Goal: Find specific page/section: Find specific page/section

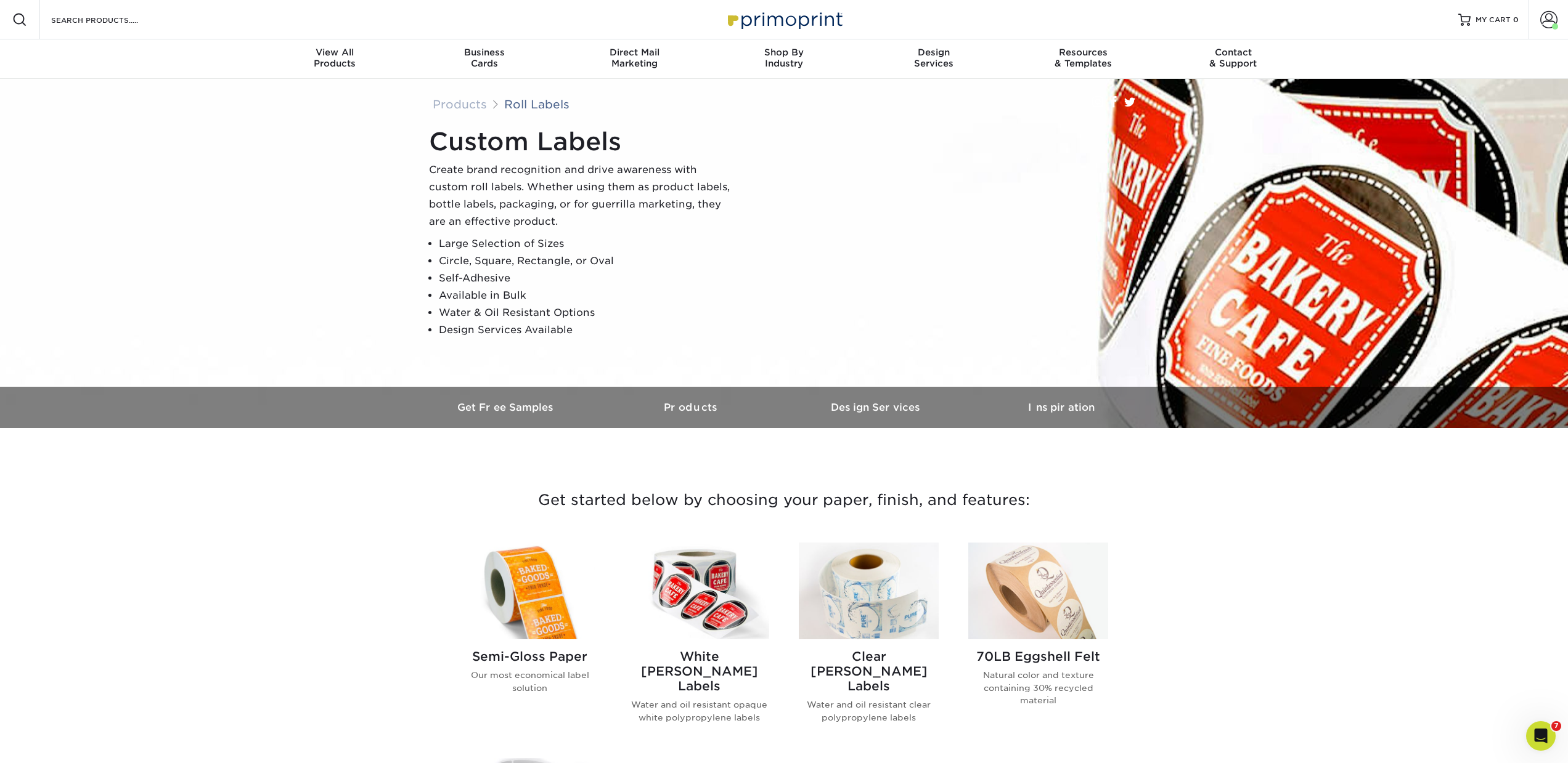
click at [134, 33] on div "Search Products" at bounding box center [105, 20] width 130 height 40
click at [112, 21] on input "Search Products" at bounding box center [110, 19] width 120 height 15
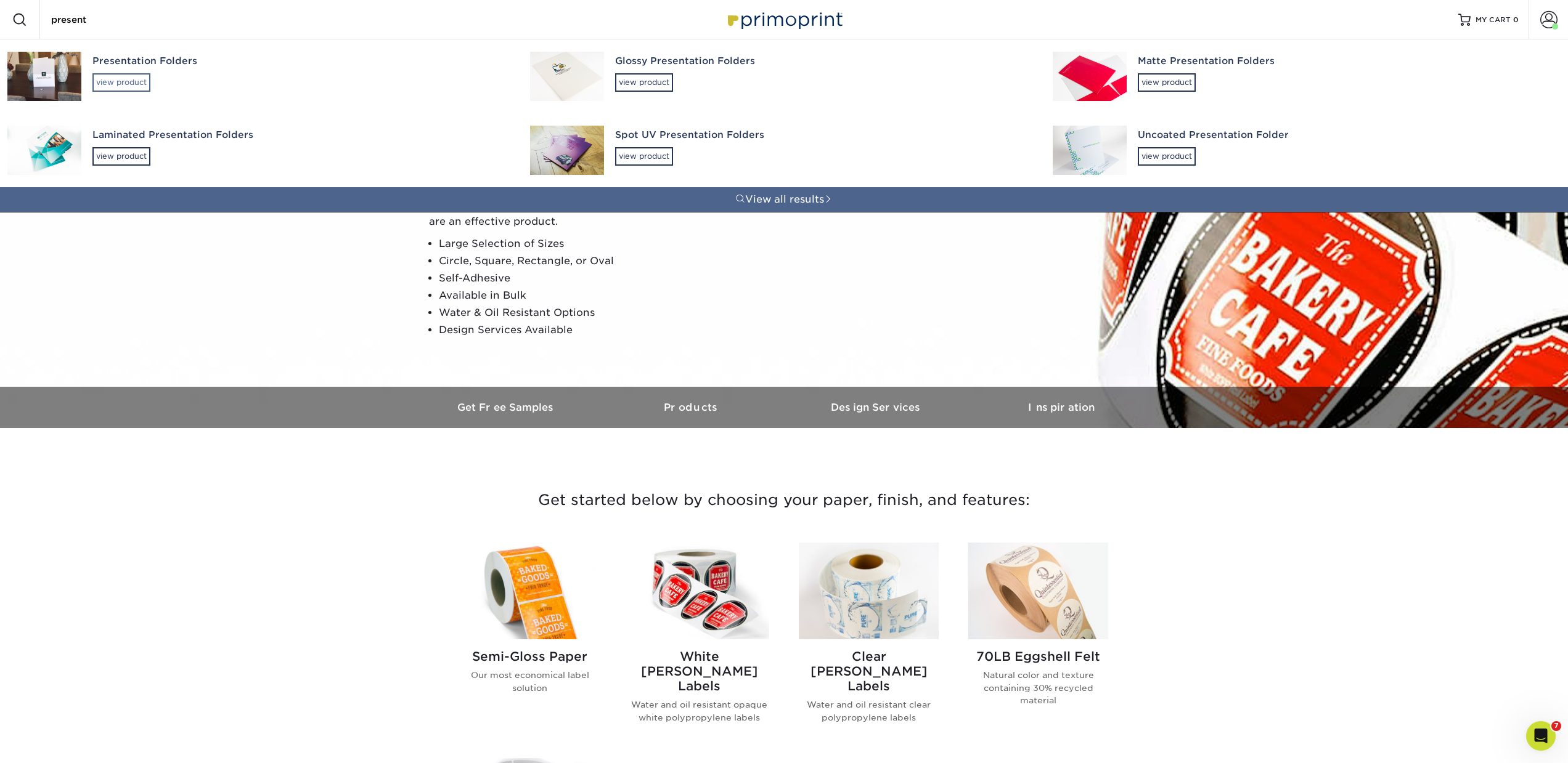
type input "present"
click at [118, 86] on div "view product" at bounding box center [121, 82] width 58 height 18
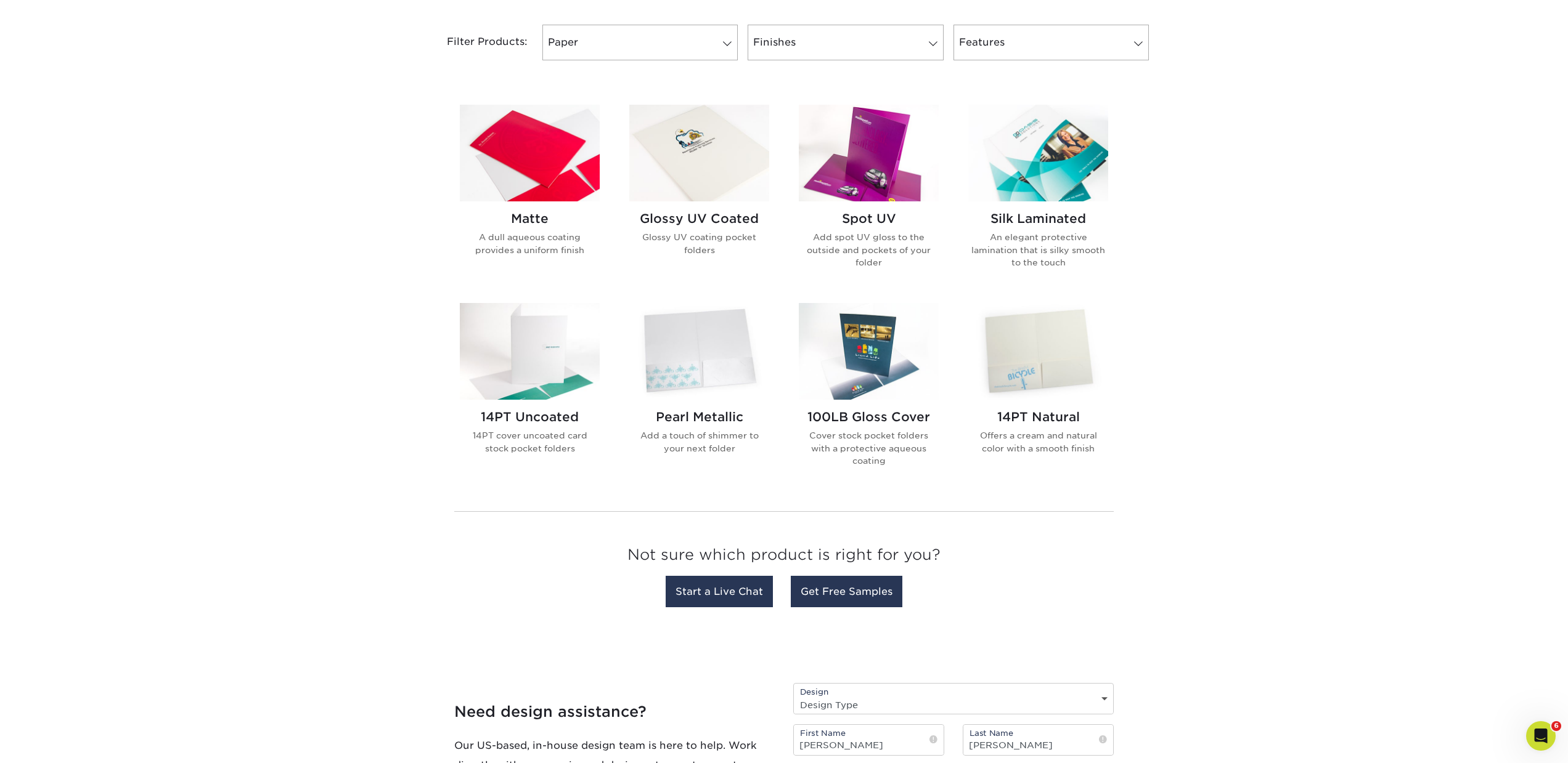
scroll to position [520, 0]
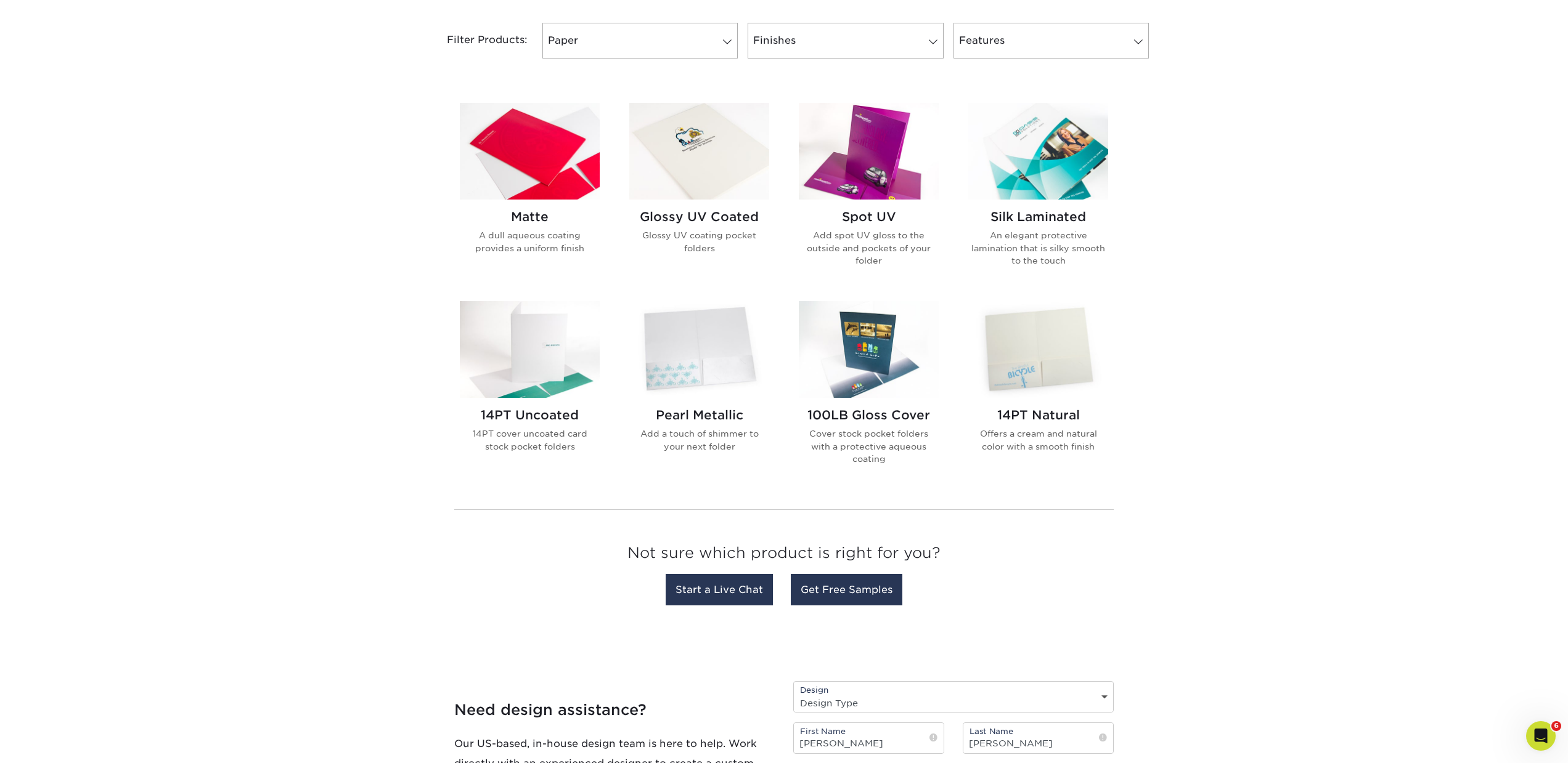
click at [999, 219] on h2 "Silk Laminated" at bounding box center [1038, 216] width 140 height 15
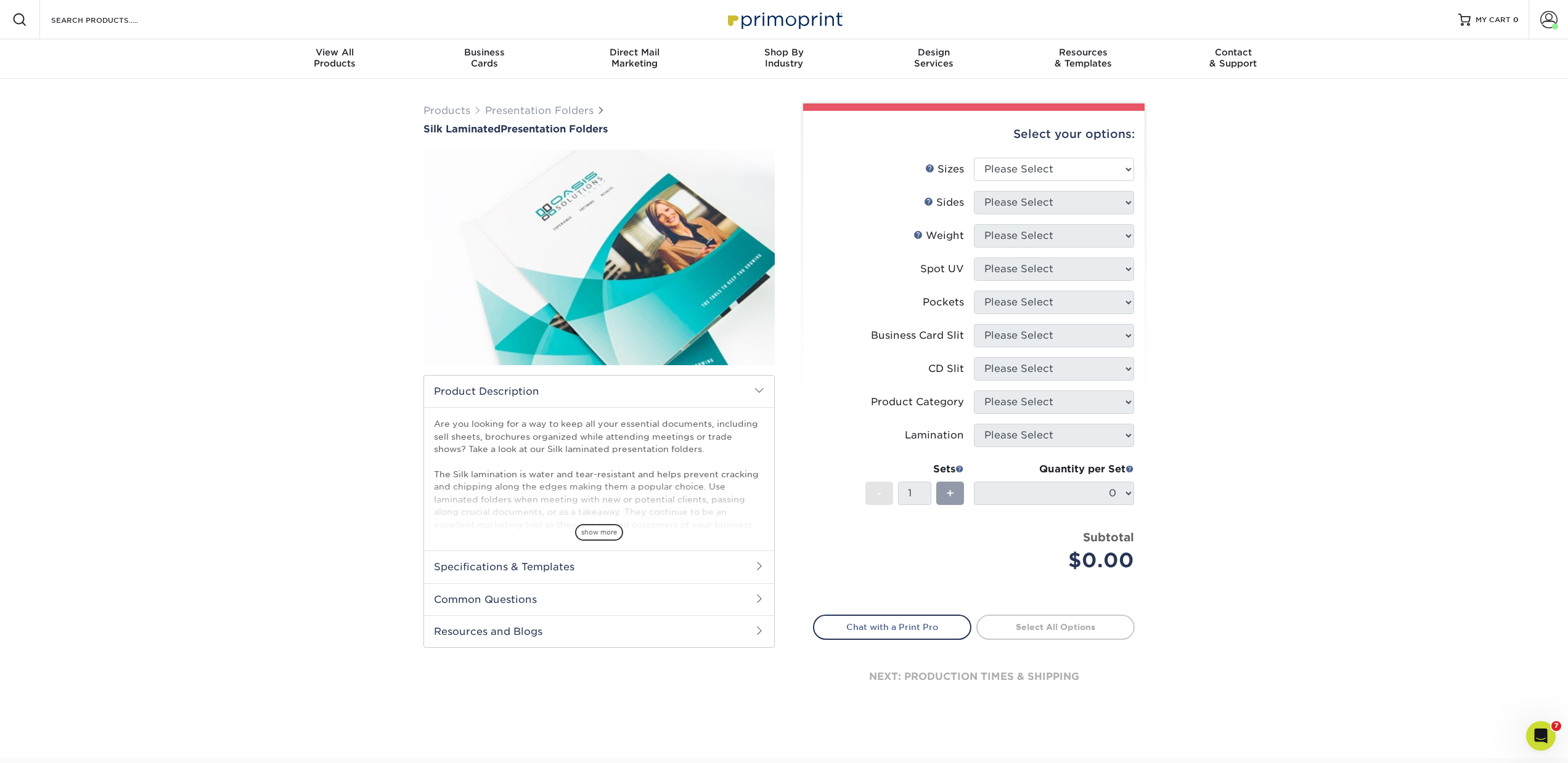
click at [94, 9] on div "Search Products" at bounding box center [105, 20] width 130 height 40
click at [83, 22] on input "Search Products" at bounding box center [110, 19] width 120 height 15
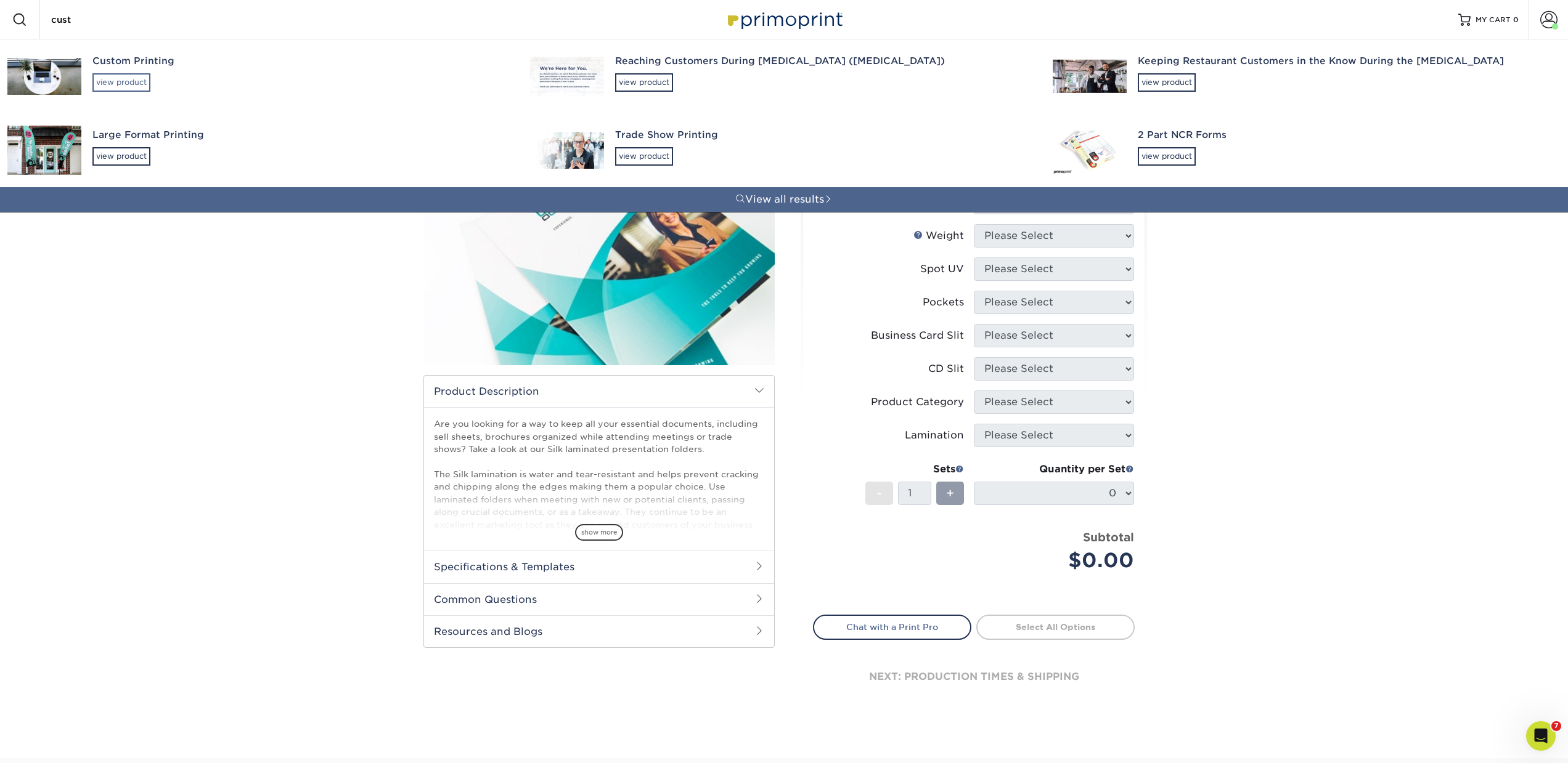
type input "cust"
click at [122, 85] on div "view product" at bounding box center [121, 82] width 58 height 18
